Goal: Navigation & Orientation: Find specific page/section

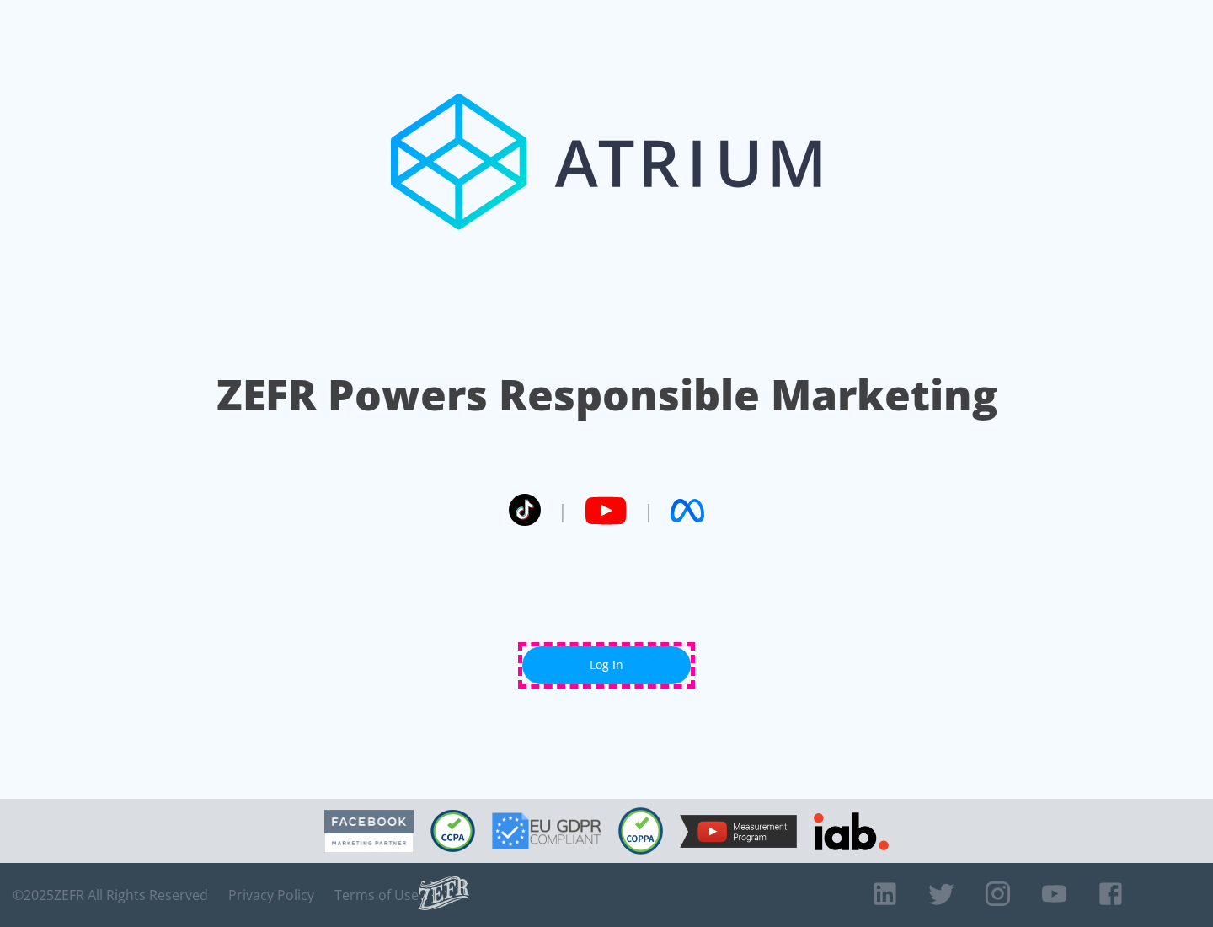
click at [606, 665] on link "Log In" at bounding box center [606, 665] width 168 height 38
